Goal: Task Accomplishment & Management: Use online tool/utility

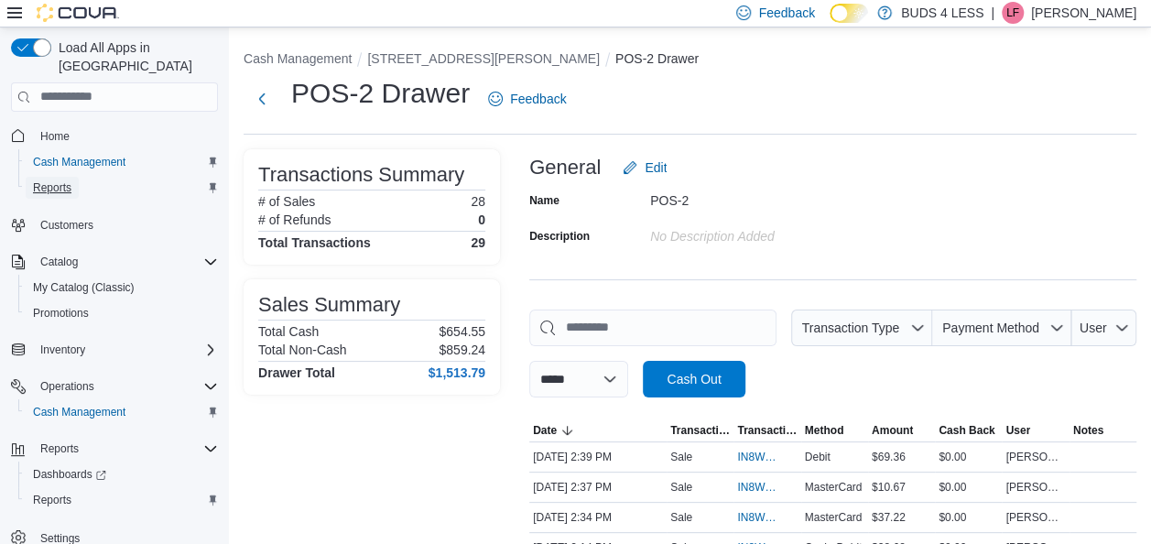
click at [71, 177] on link "Reports" at bounding box center [52, 188] width 53 height 22
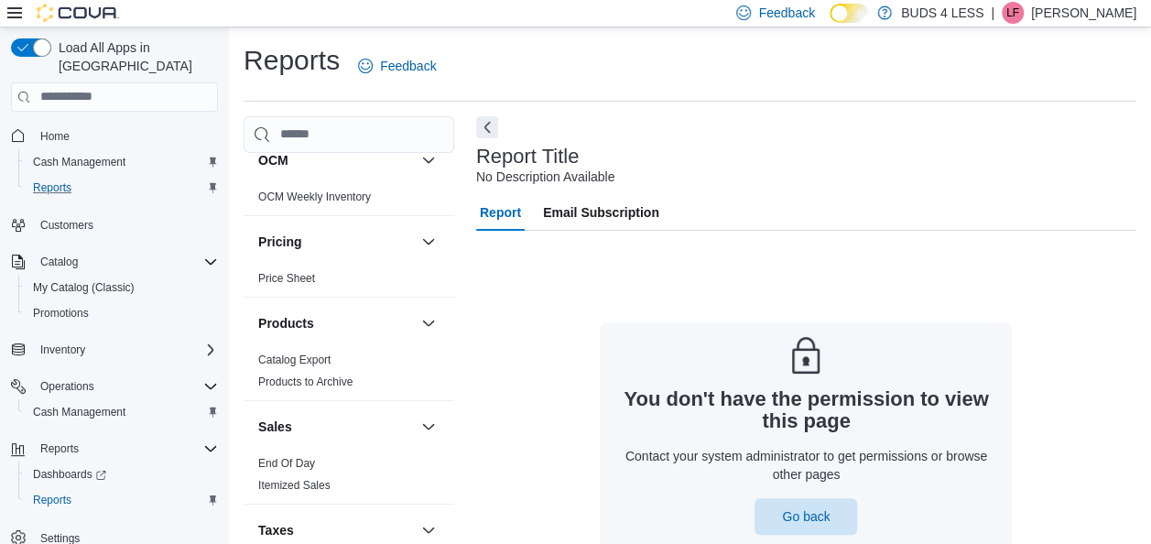
scroll to position [864, 0]
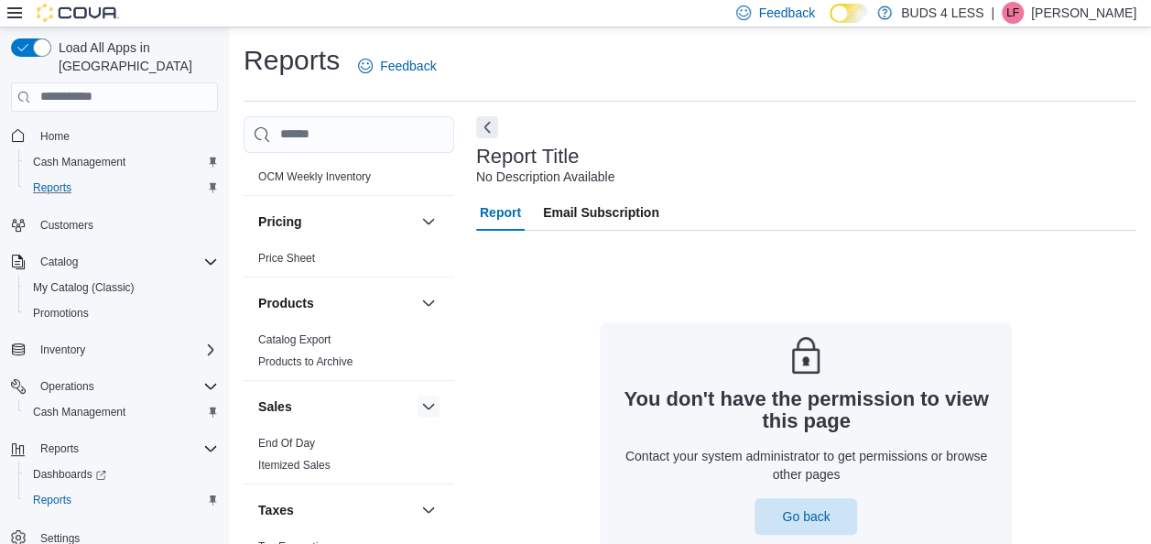
drag, startPoint x: 300, startPoint y: 456, endPoint x: 417, endPoint y: 415, distance: 123.4
click at [300, 450] on link "End Of Day" at bounding box center [286, 443] width 57 height 13
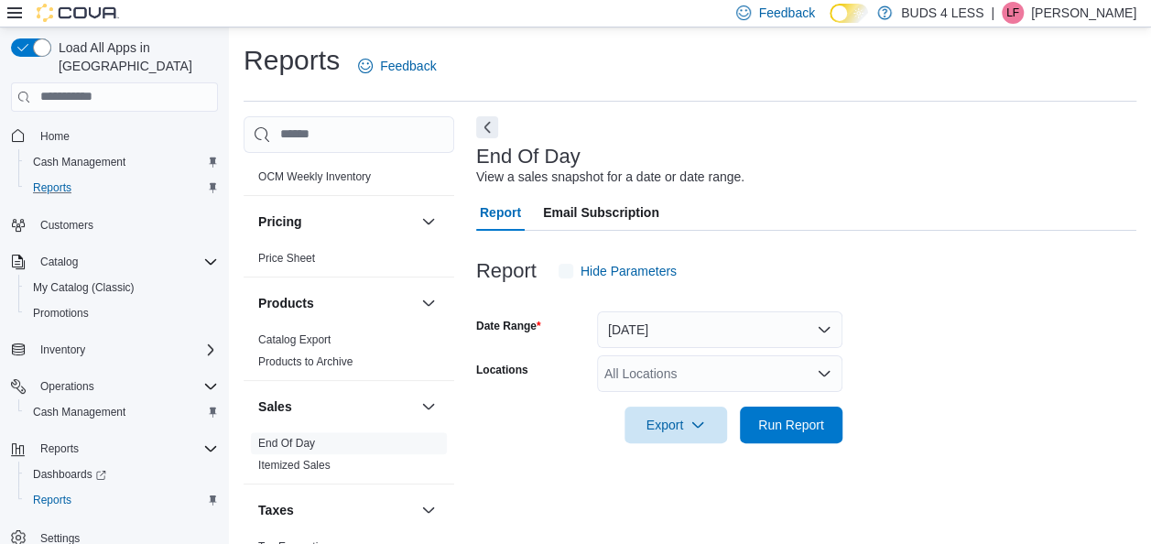
scroll to position [31, 0]
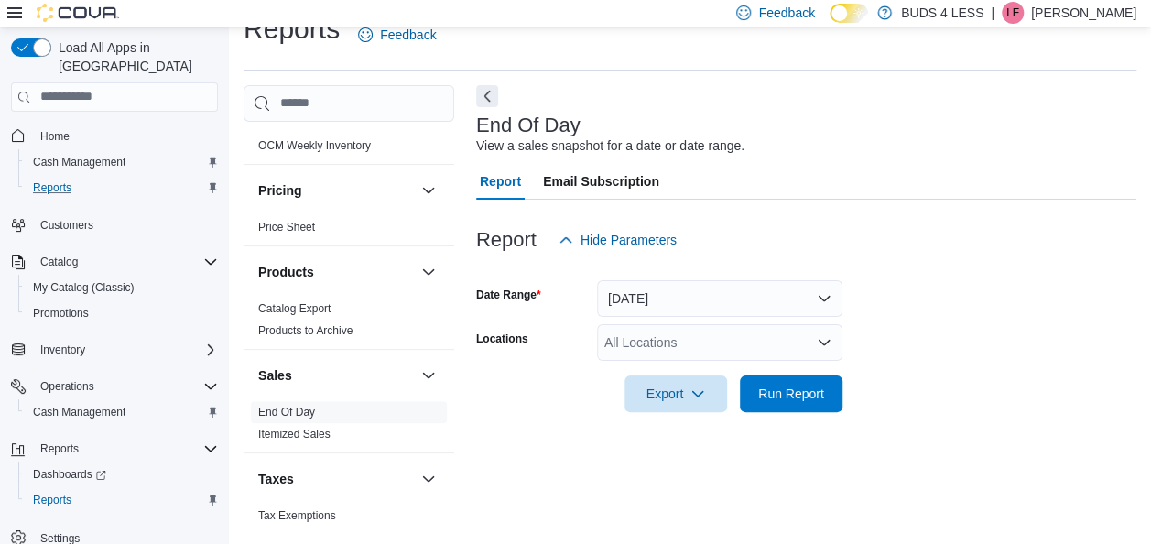
click at [837, 335] on div "All Locations" at bounding box center [719, 342] width 245 height 37
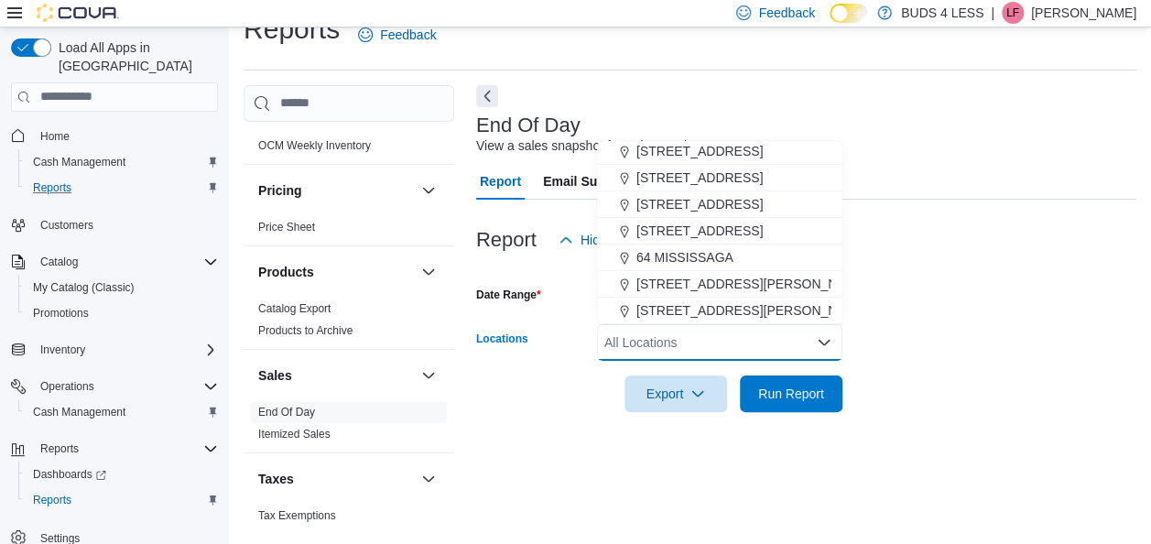
click at [810, 315] on span "[STREET_ADDRESS][PERSON_NAME]" at bounding box center [752, 310] width 233 height 18
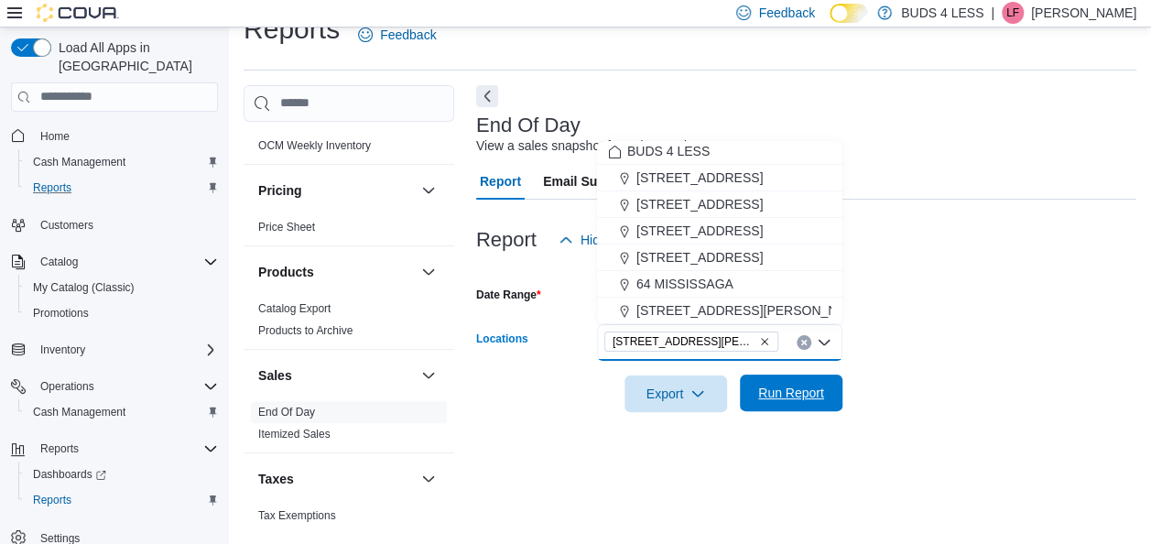
click at [791, 394] on span "Run Report" at bounding box center [791, 393] width 66 height 18
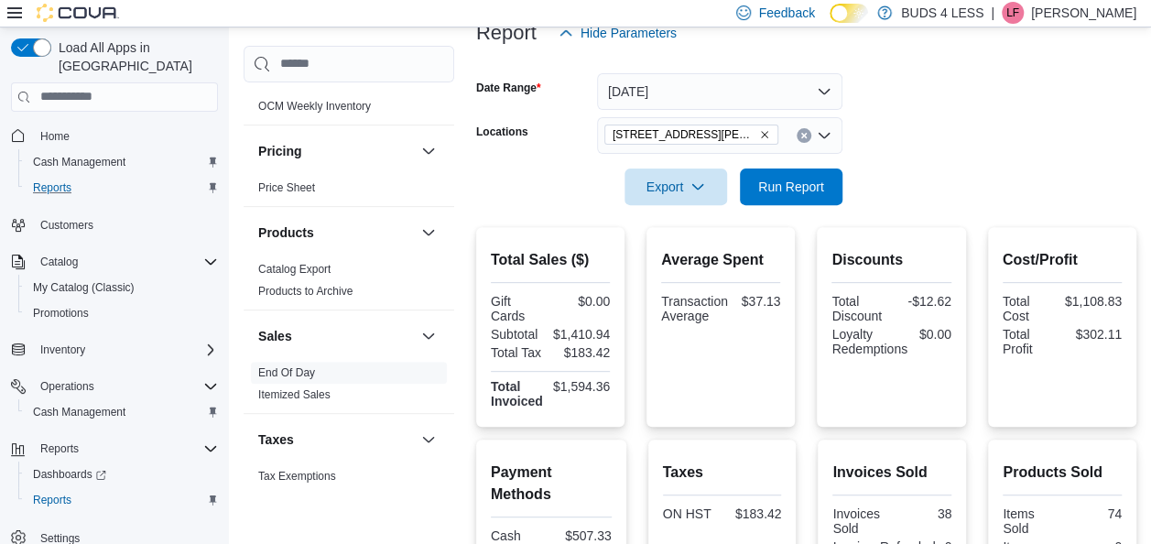
scroll to position [548, 0]
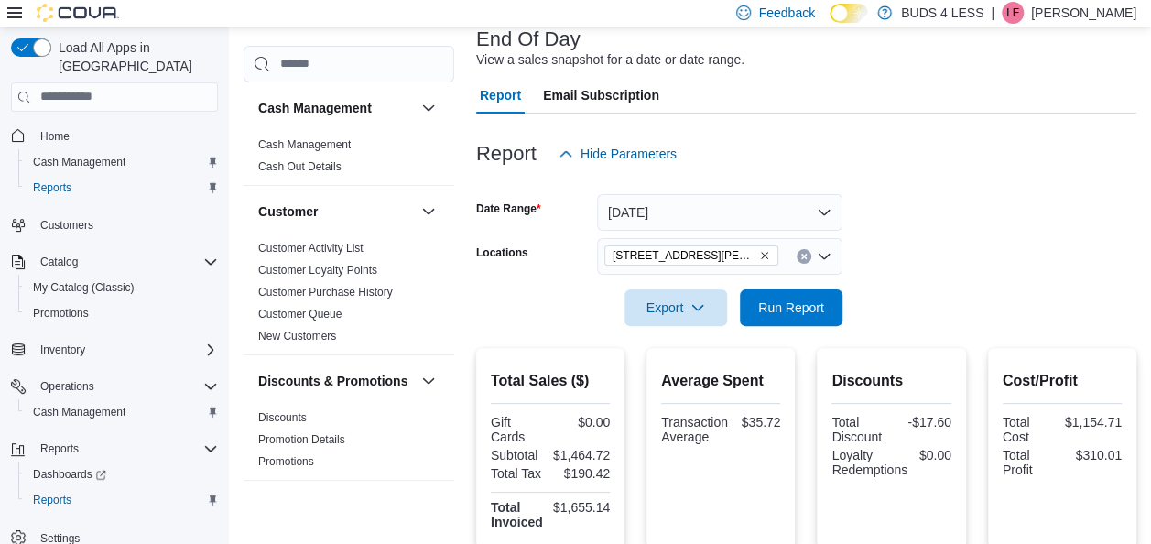
scroll to position [548, 0]
